Goal: Find contact information: Find contact information

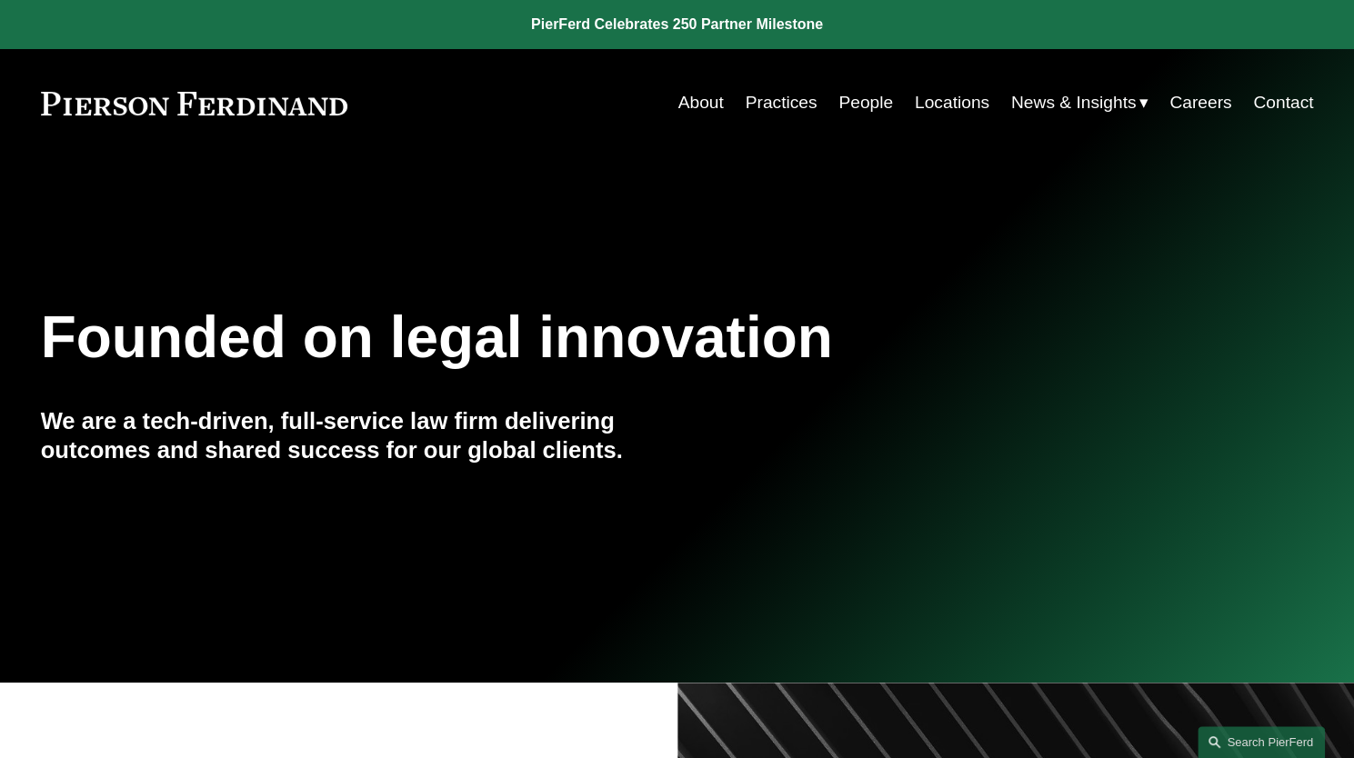
click at [938, 104] on link "Locations" at bounding box center [952, 102] width 75 height 35
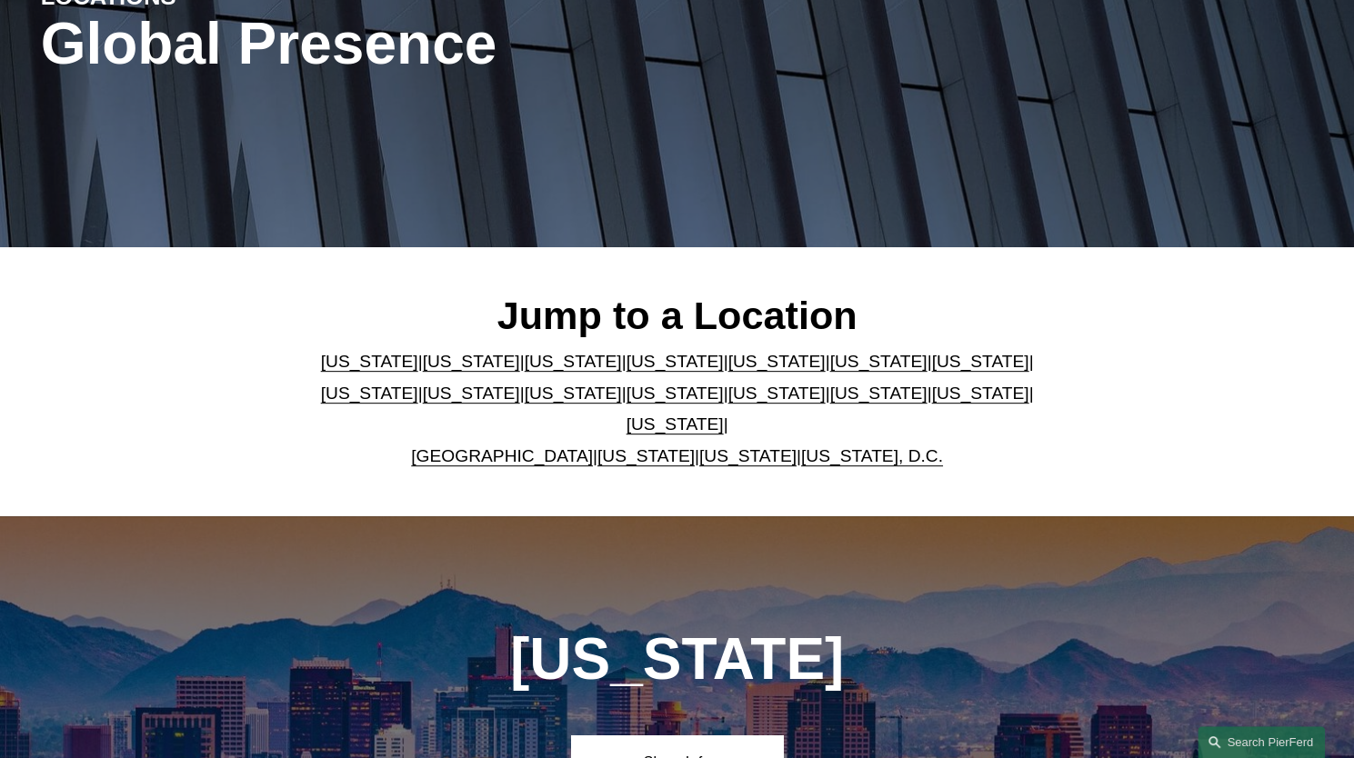
click at [626, 403] on link "[US_STATE]" at bounding box center [674, 393] width 97 height 19
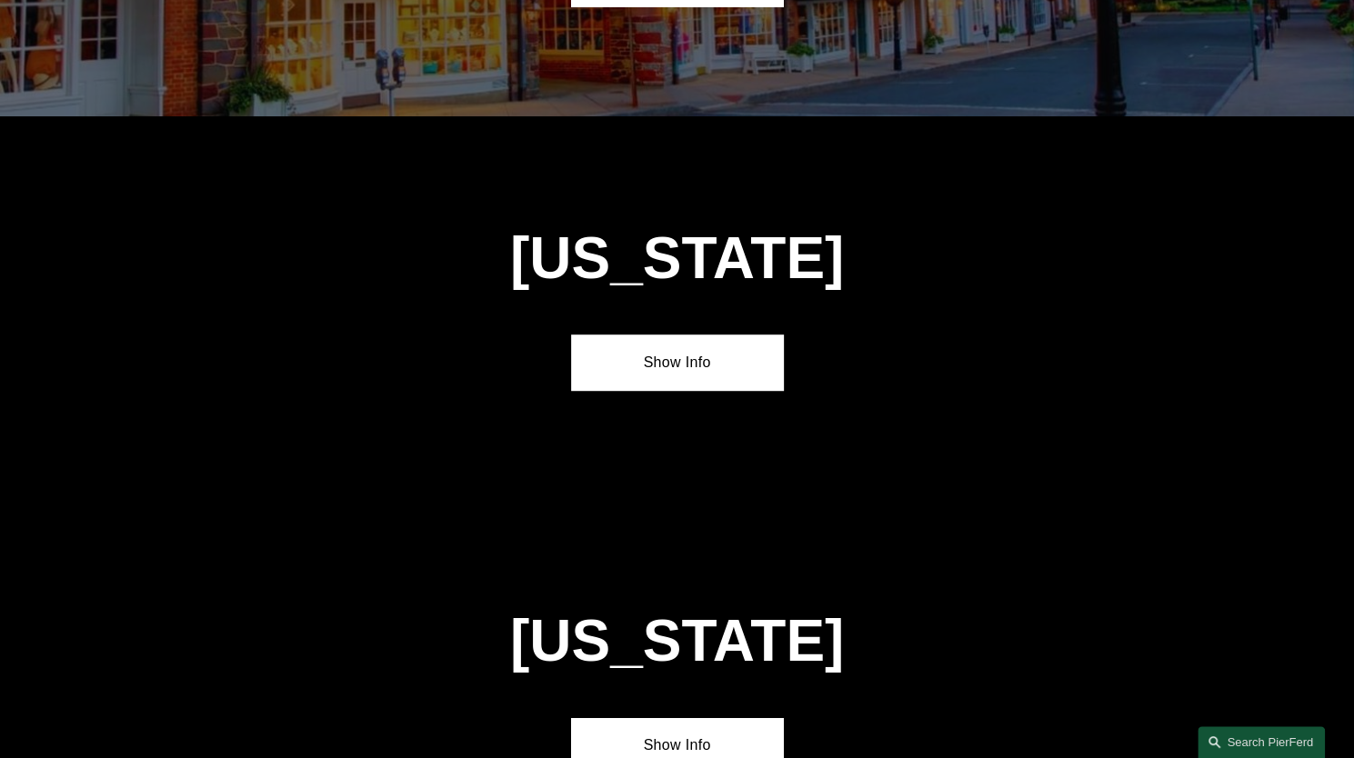
scroll to position [4606, 0]
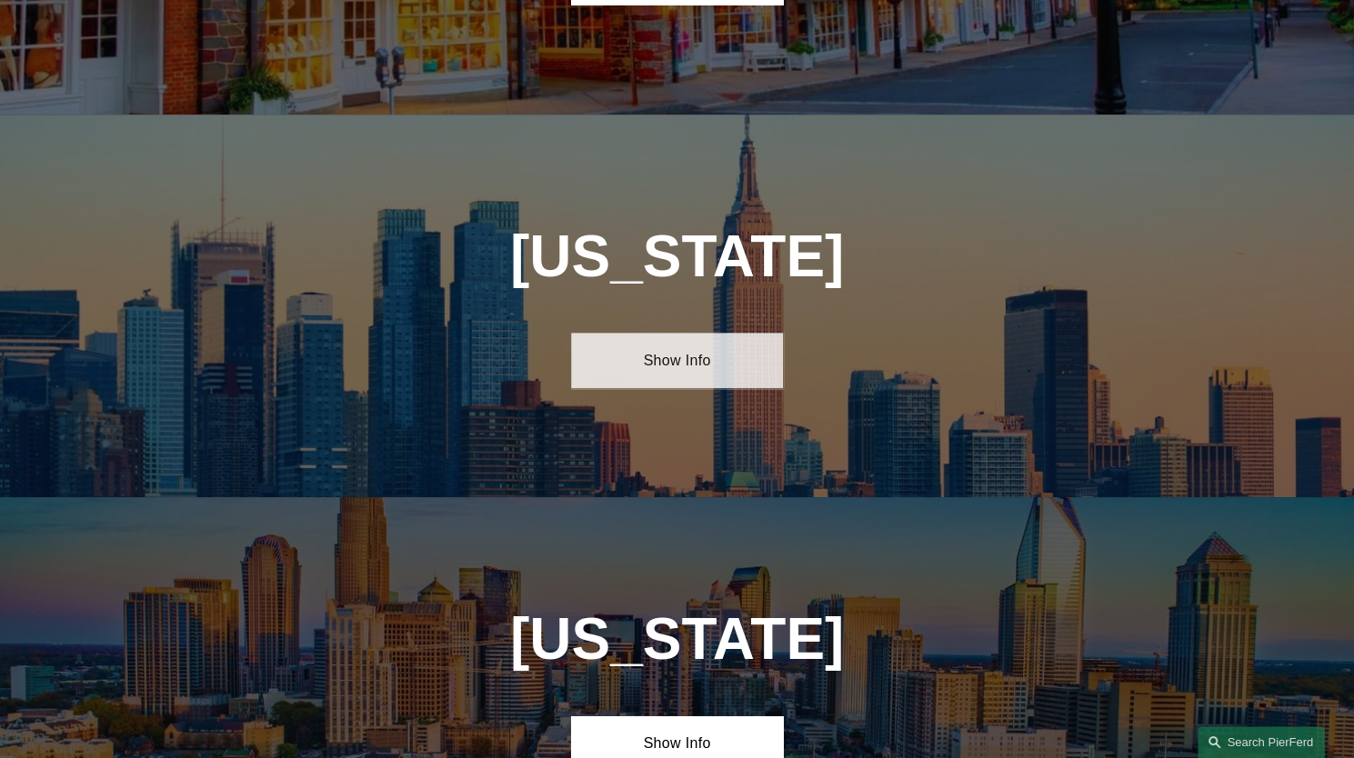
click at [675, 333] on link "Show Info" at bounding box center [677, 360] width 212 height 55
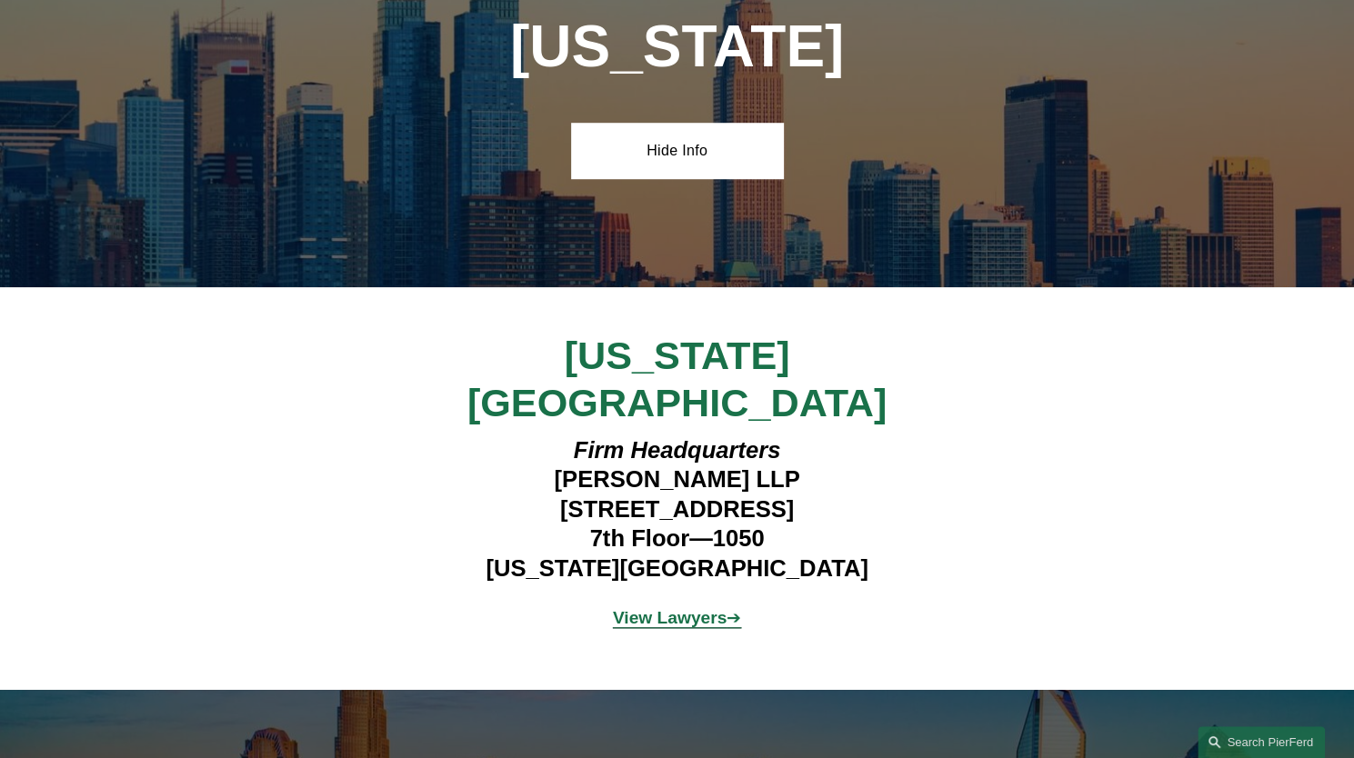
scroll to position [4787, 0]
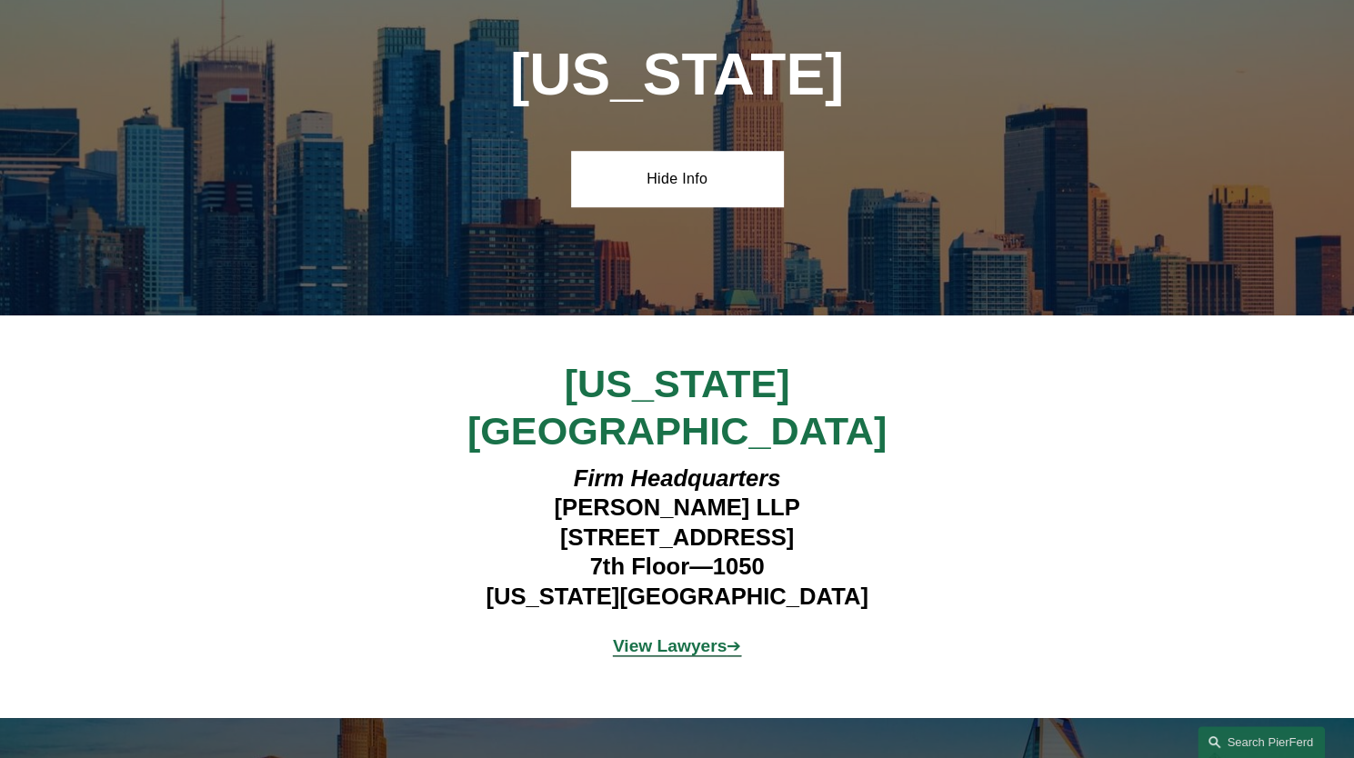
click at [676, 636] on strong "View Lawyers" at bounding box center [670, 645] width 115 height 19
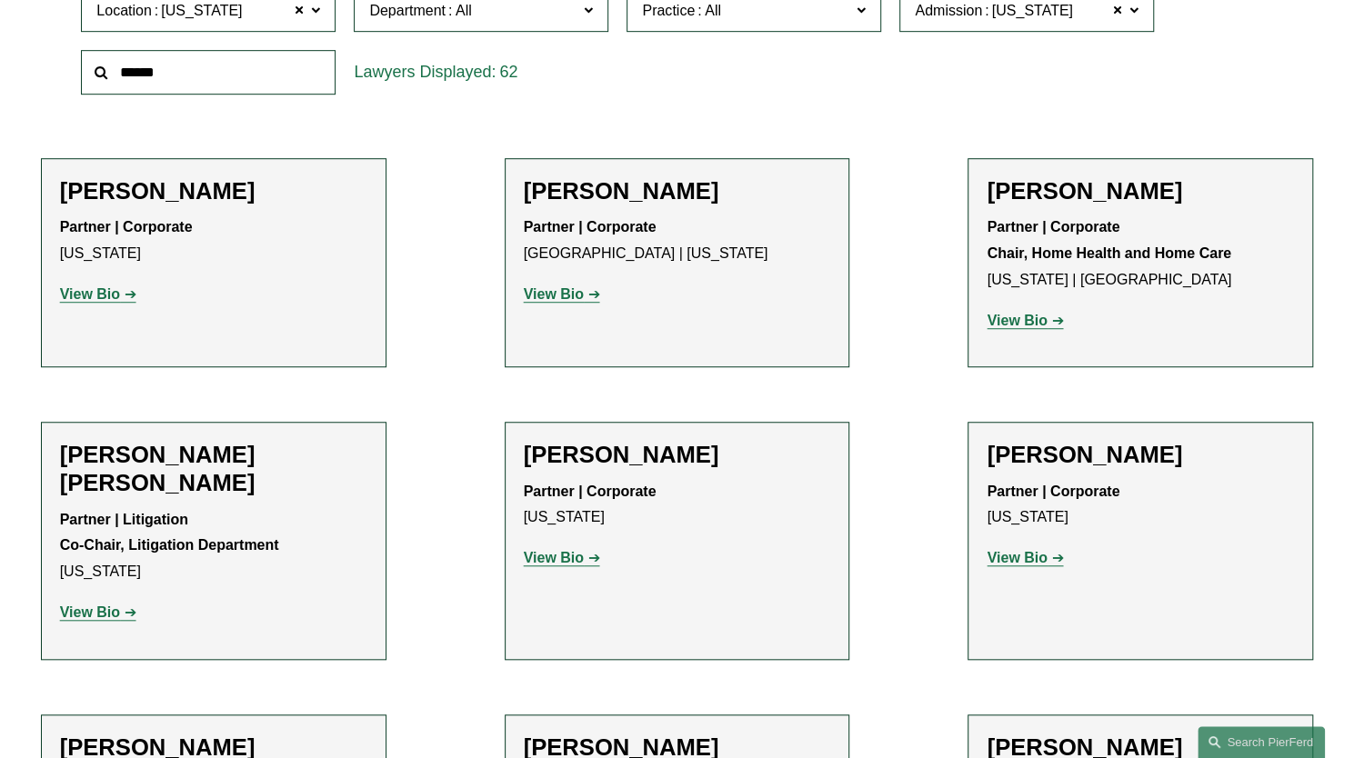
scroll to position [273, 0]
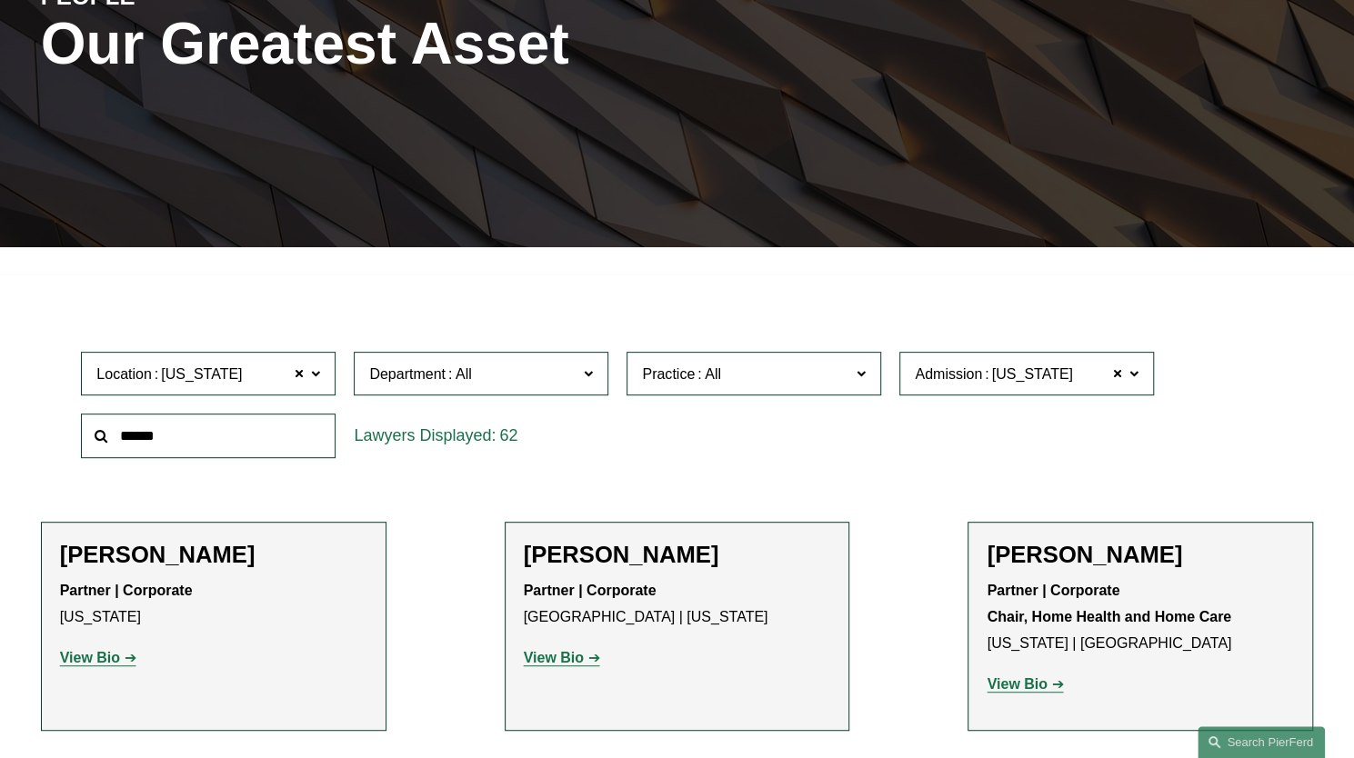
click at [503, 377] on span "Department" at bounding box center [473, 374] width 208 height 25
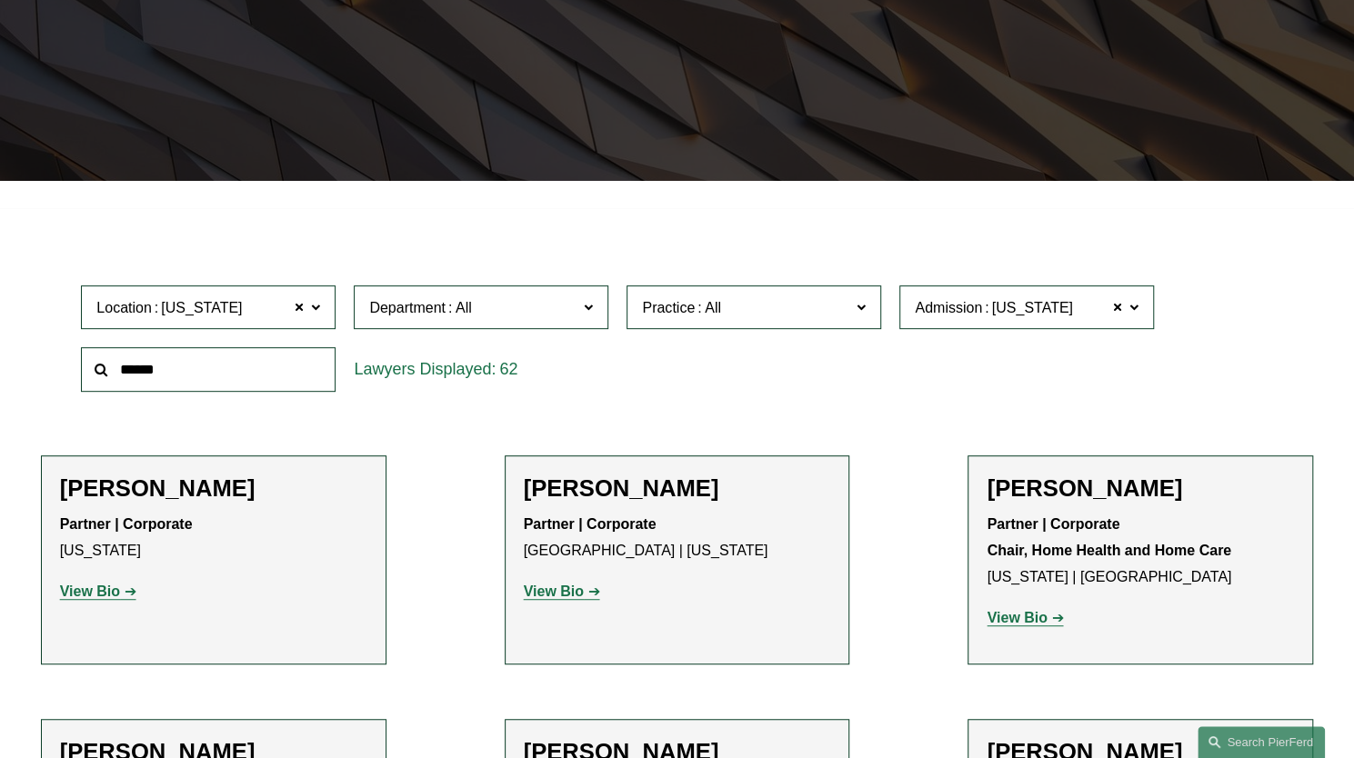
scroll to position [364, 0]
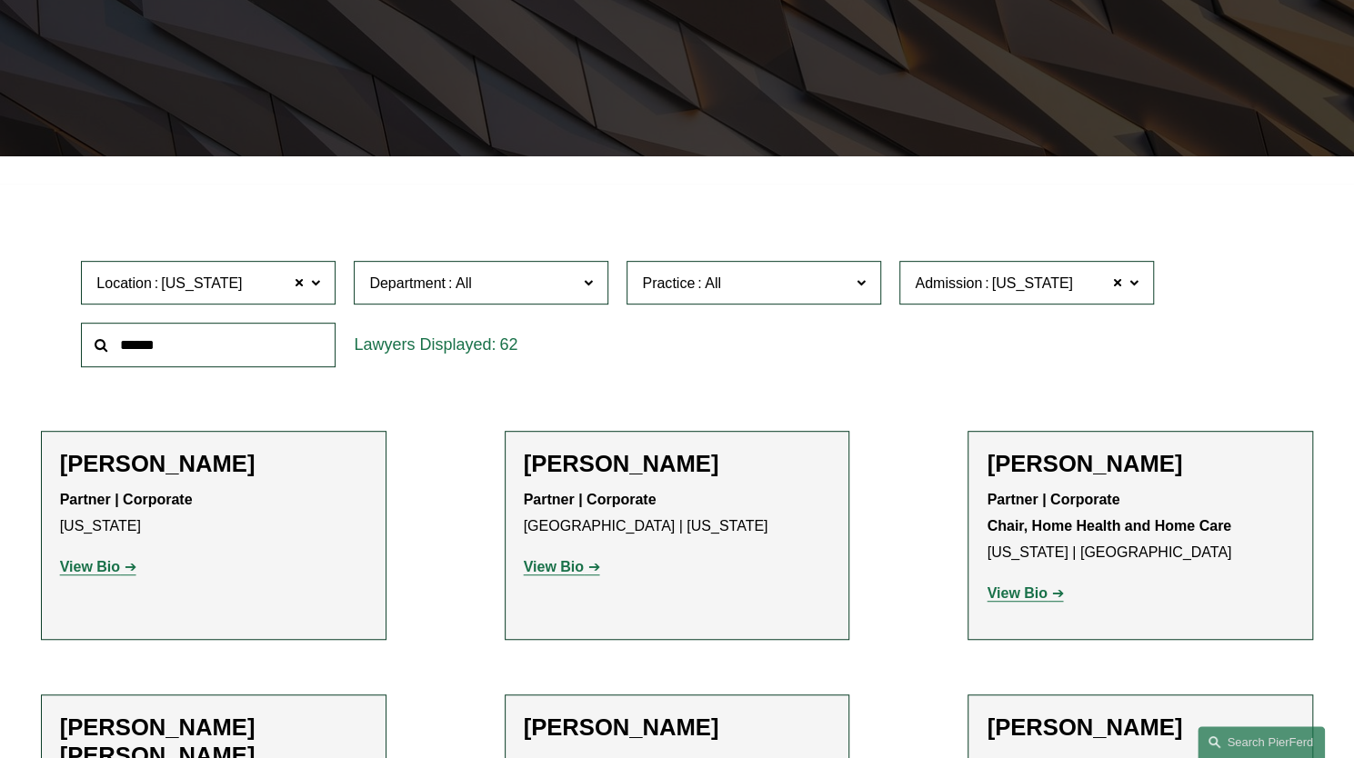
click at [0, 0] on link "Corporate" at bounding box center [0, 0] width 0 height 0
click at [828, 277] on span "Practice" at bounding box center [746, 283] width 208 height 25
click at [758, 273] on span "Practice" at bounding box center [746, 283] width 208 height 25
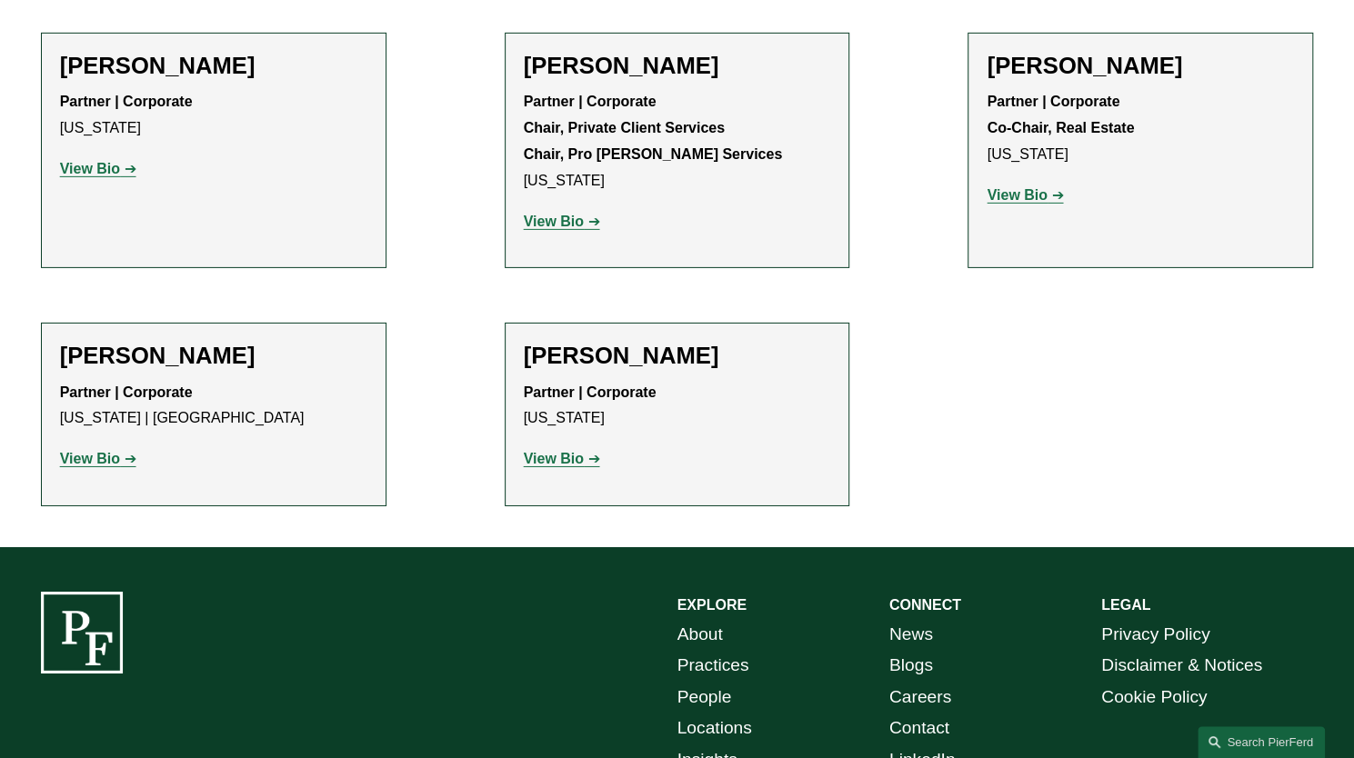
scroll to position [3444, 0]
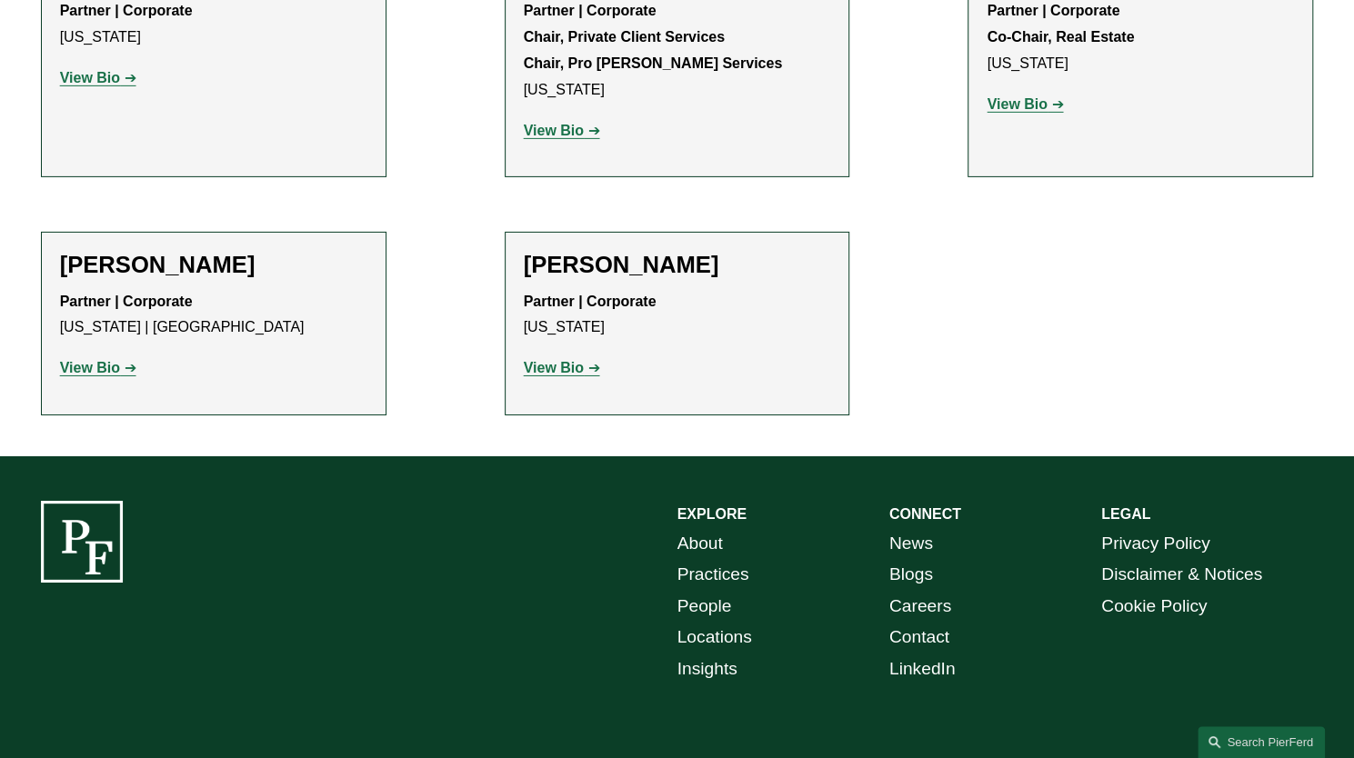
click at [924, 622] on link "Contact" at bounding box center [919, 638] width 60 height 32
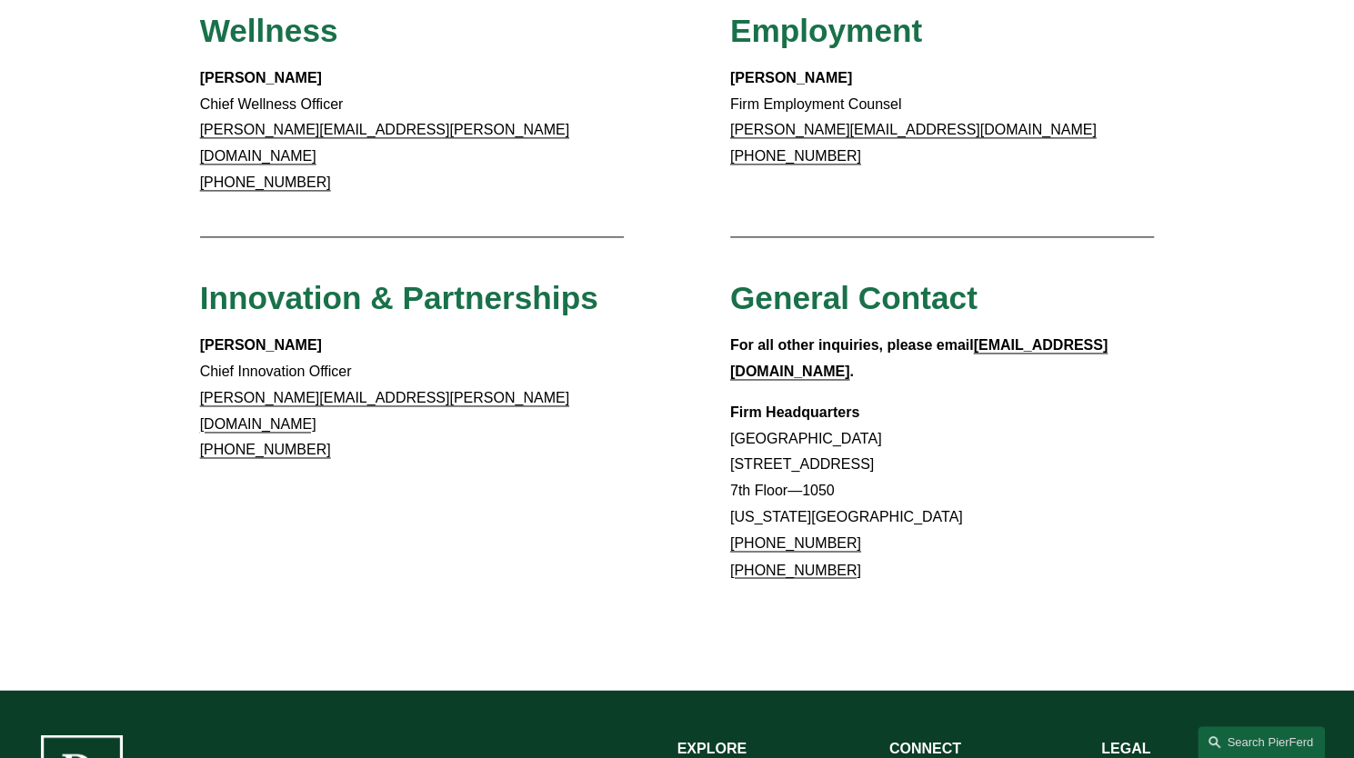
scroll to position [1091, 0]
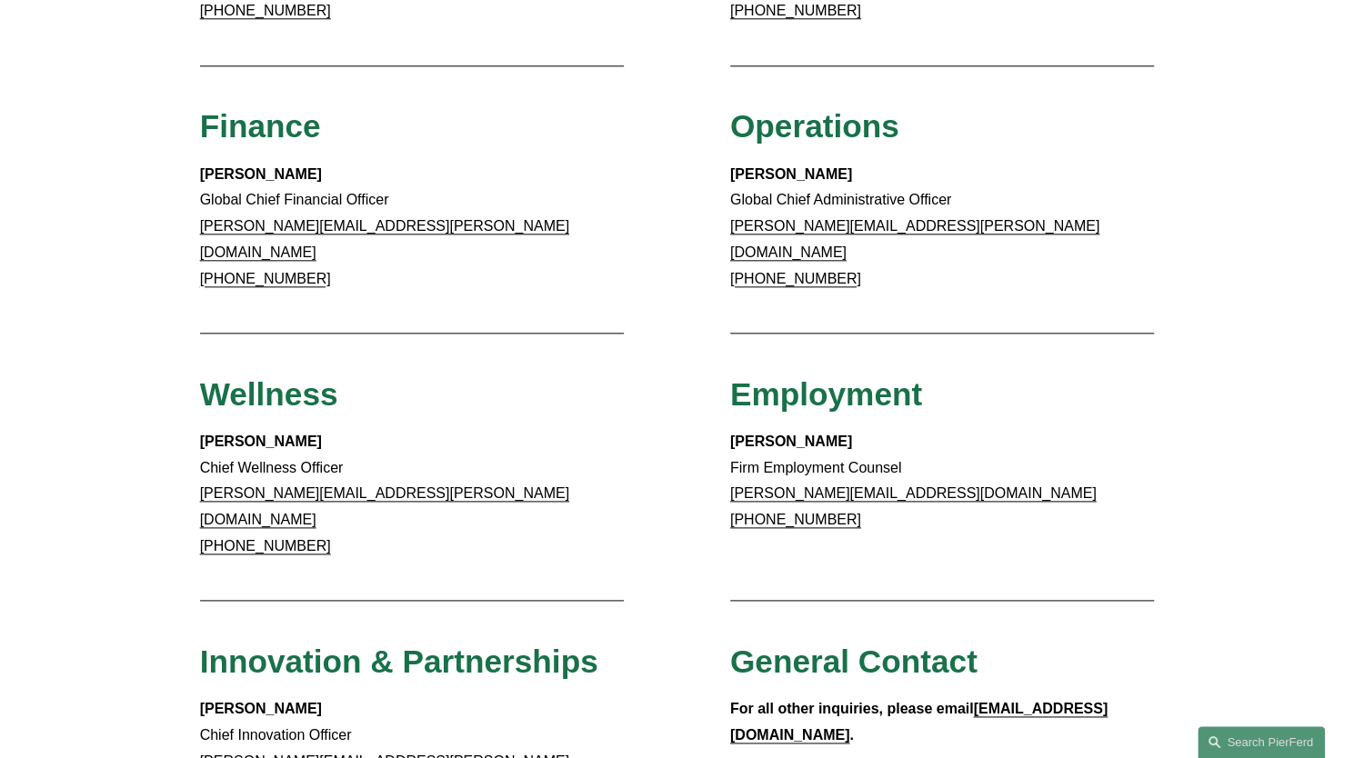
click at [240, 271] on link "[PHONE_NUMBER]" at bounding box center [265, 278] width 131 height 15
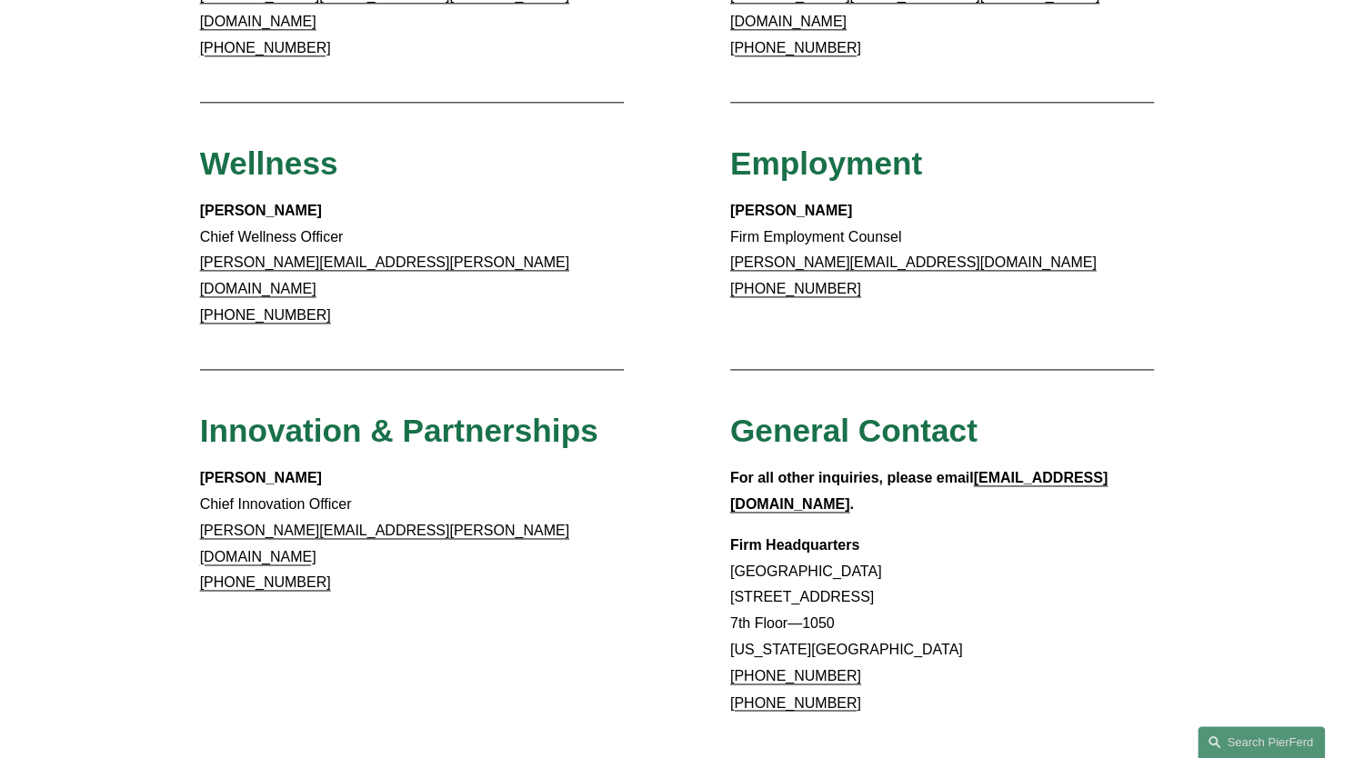
scroll to position [1455, 0]
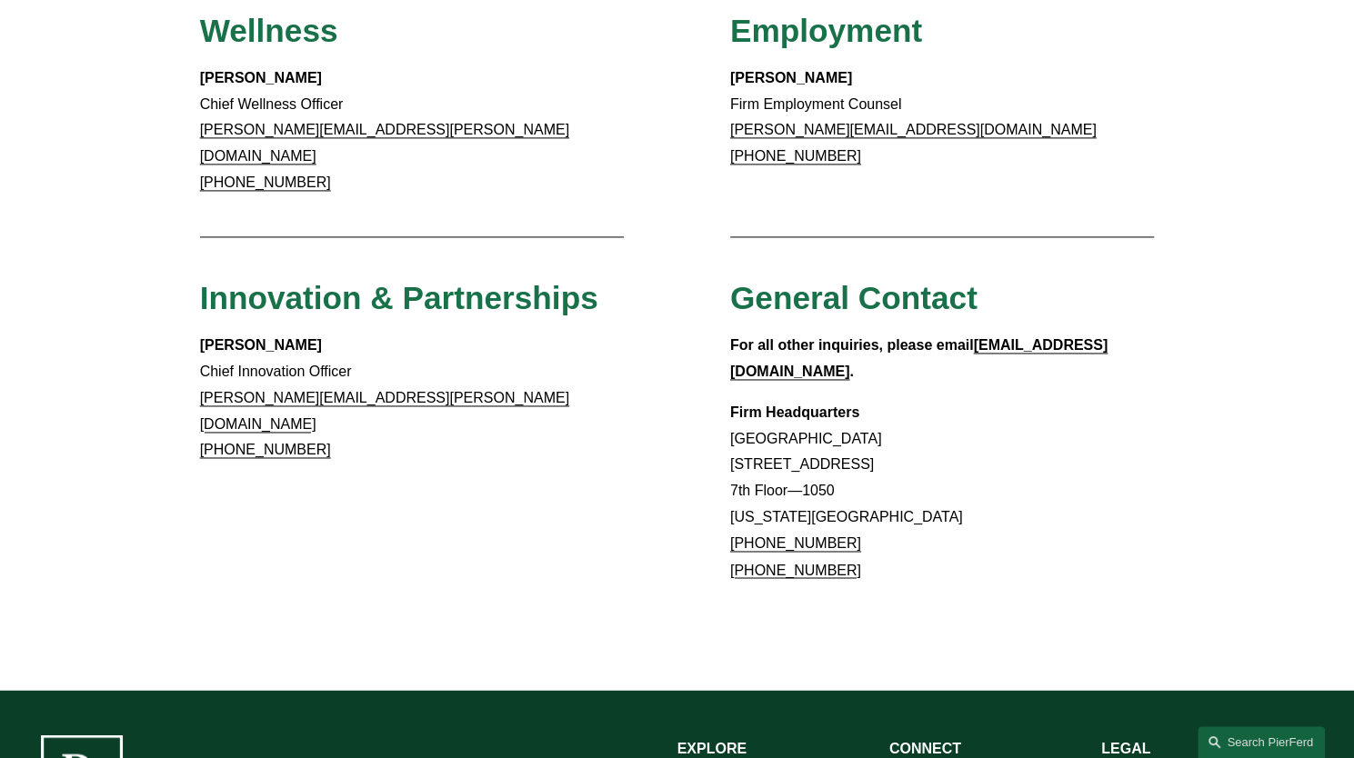
click at [787, 535] on link "[PHONE_NUMBER]" at bounding box center [795, 542] width 131 height 15
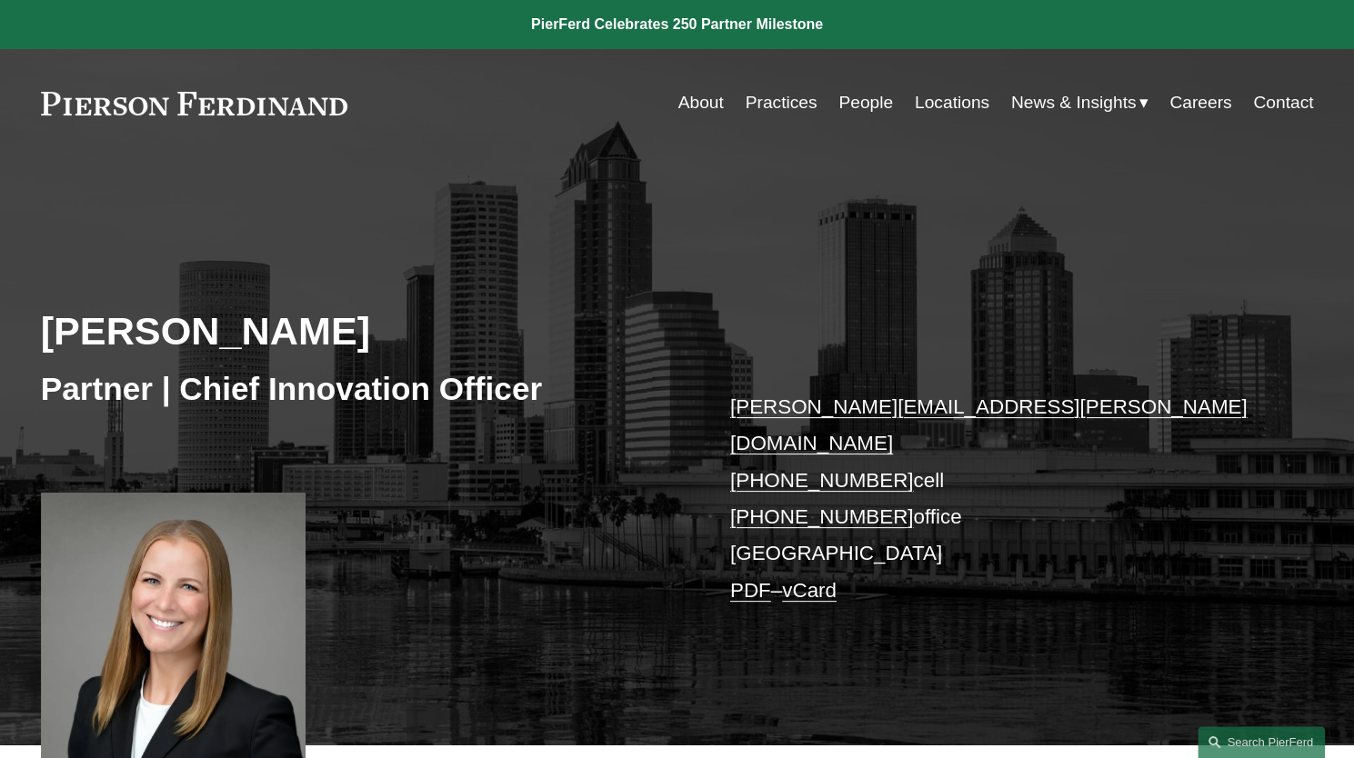
scroll to position [91, 0]
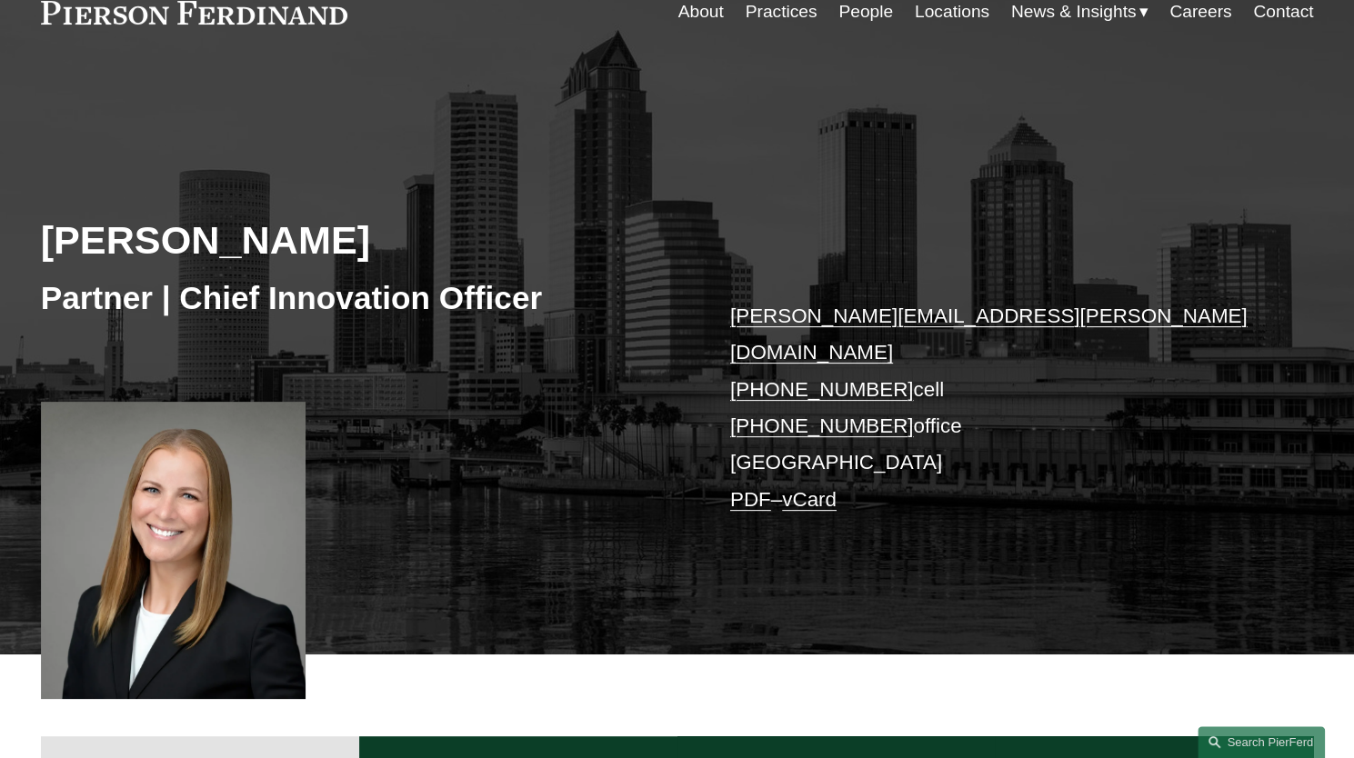
click at [804, 415] on link "[PHONE_NUMBER]" at bounding box center [822, 426] width 184 height 23
click at [827, 378] on link "[PHONE_NUMBER]" at bounding box center [822, 389] width 184 height 23
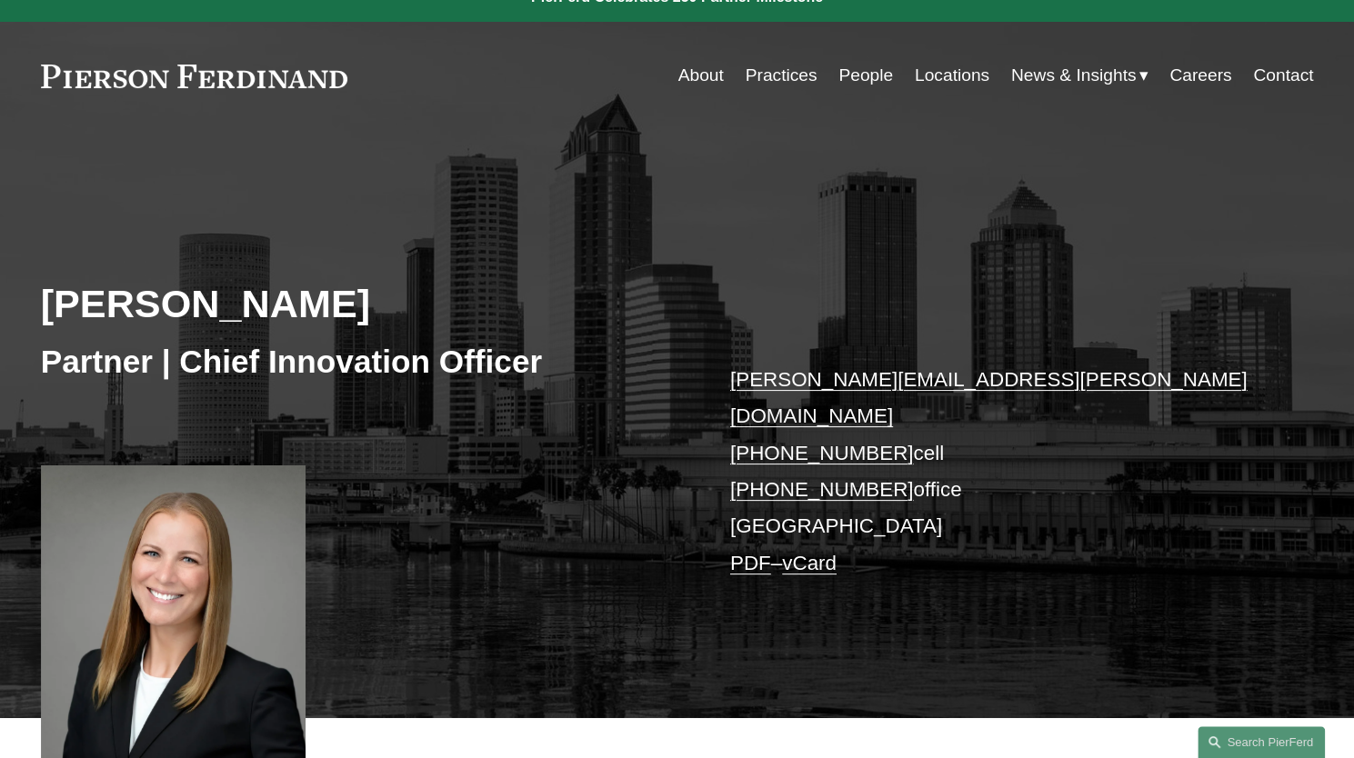
scroll to position [0, 0]
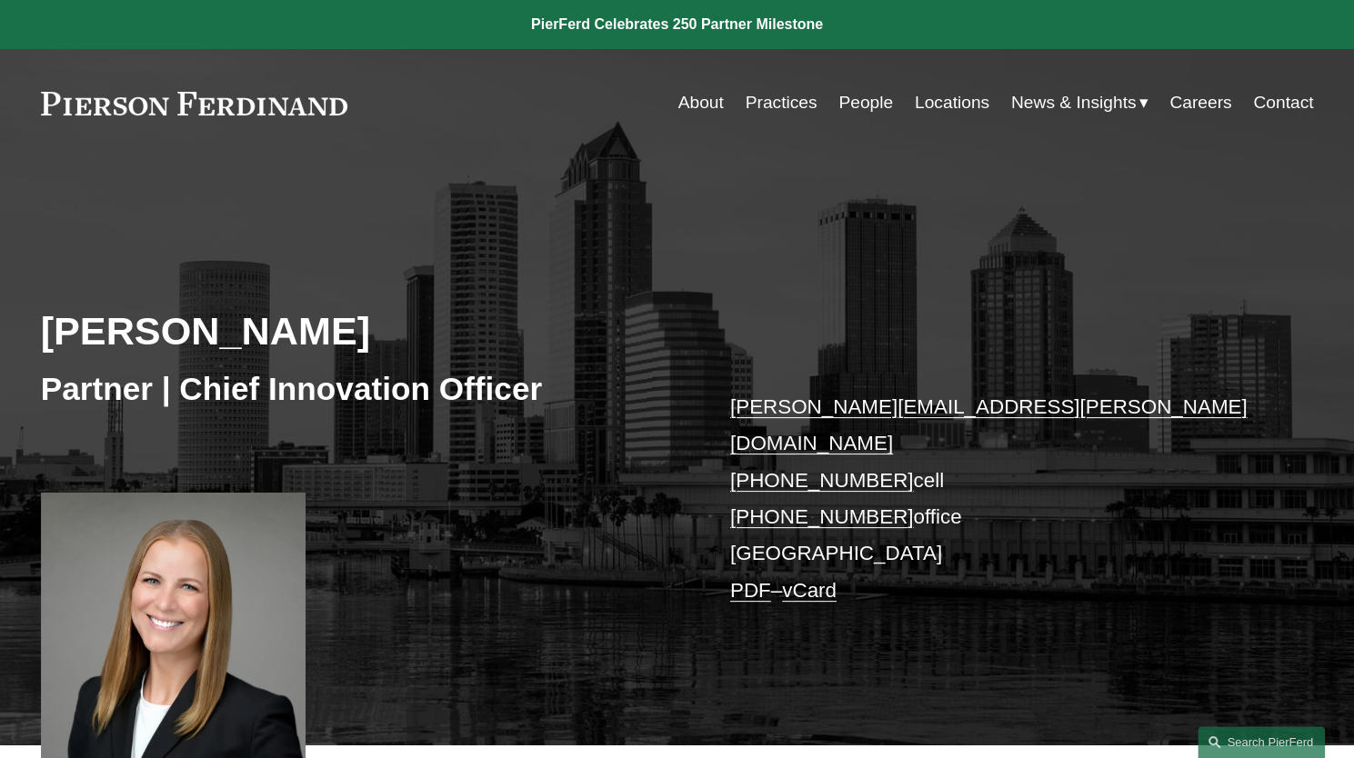
click at [748, 579] on link "PDF" at bounding box center [750, 590] width 41 height 23
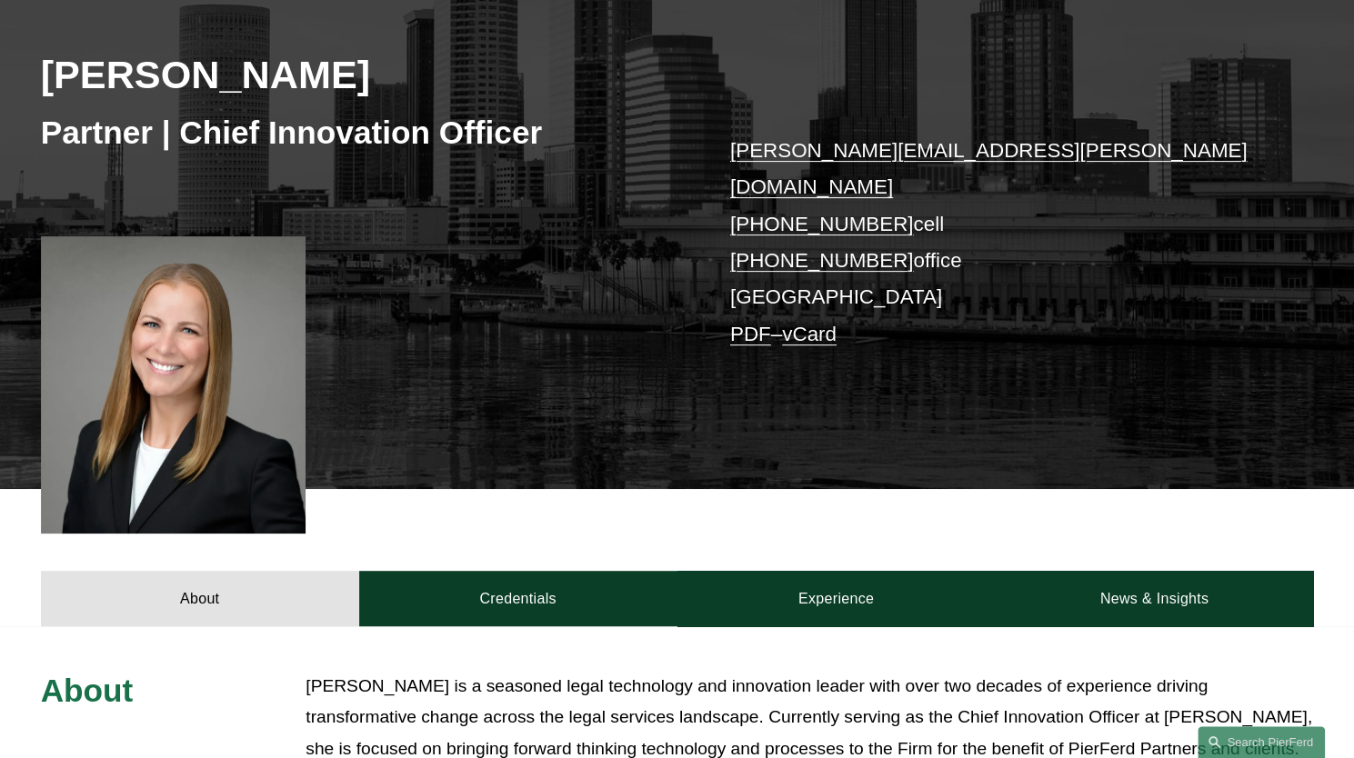
scroll to position [273, 0]
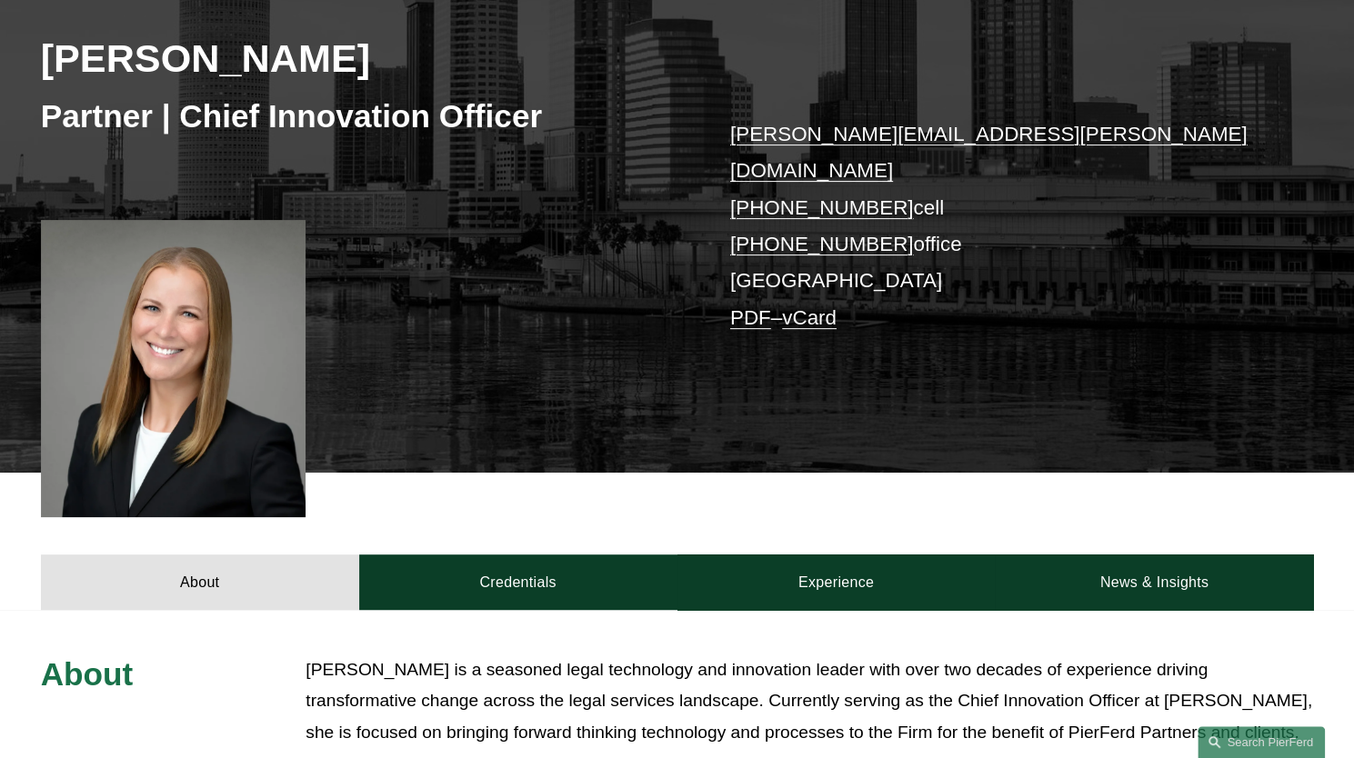
click at [815, 306] on link "vCard" at bounding box center [809, 317] width 55 height 23
